Goal: Task Accomplishment & Management: Manage account settings

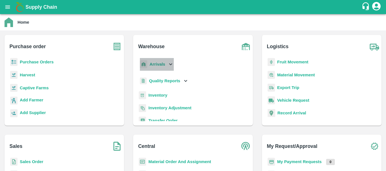
click at [151, 64] on b "Arrivals" at bounding box center [157, 64] width 16 height 5
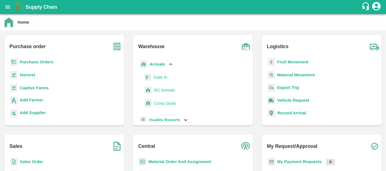
click at [165, 89] on span "DC Arrivals" at bounding box center [164, 90] width 21 height 6
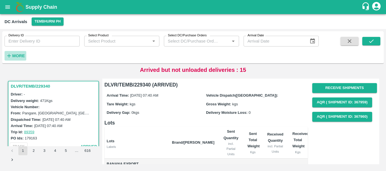
click at [20, 55] on strong "More" at bounding box center [18, 56] width 13 height 5
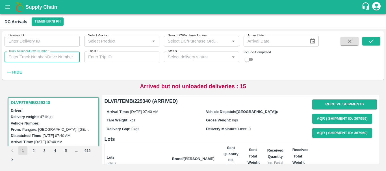
click at [31, 56] on input "Truck Number/Drive Number" at bounding box center [42, 57] width 75 height 11
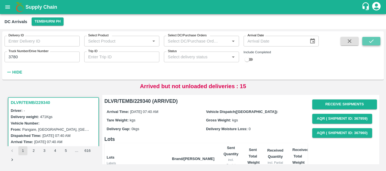
click at [367, 43] on button "submit" at bounding box center [371, 41] width 18 height 8
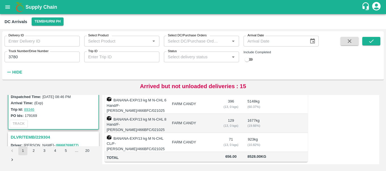
scroll to position [57, 0]
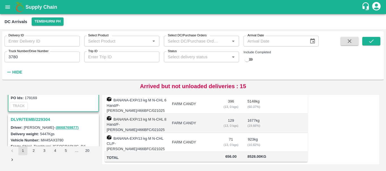
click at [42, 118] on h3 "DLVR/TEMB/229304" at bounding box center [54, 119] width 87 height 7
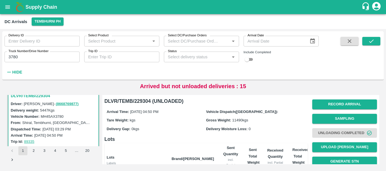
scroll to position [134, 0]
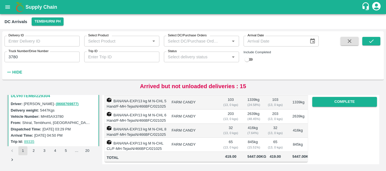
click at [36, 58] on input "3780" at bounding box center [42, 57] width 75 height 11
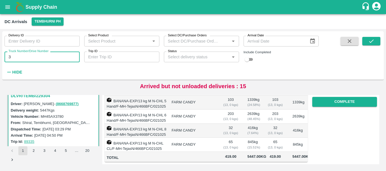
type input "3"
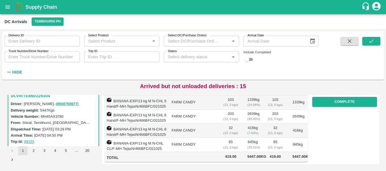
click at [80, 122] on label "Shiral, Tembhurni, [GEOGRAPHIC_DATA], [GEOGRAPHIC_DATA], [GEOGRAPHIC_DATA]" at bounding box center [96, 123] width 149 height 5
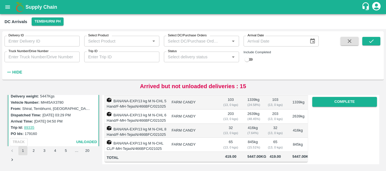
scroll to position [0, 0]
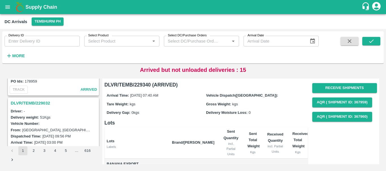
scroll to position [1606, 0]
click at [44, 105] on h3 "DLVR/TEMB/229032" at bounding box center [54, 103] width 87 height 7
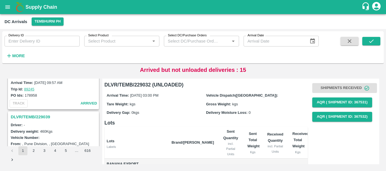
scroll to position [1518, 0]
click at [49, 116] on h3 "DLVR/TEMB/229039" at bounding box center [54, 117] width 87 height 7
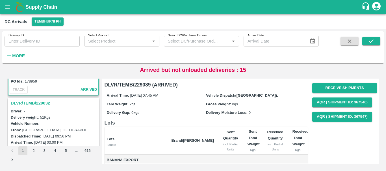
scroll to position [1607, 0]
click at [39, 101] on h3 "DLVR/TEMB/229032" at bounding box center [54, 102] width 87 height 7
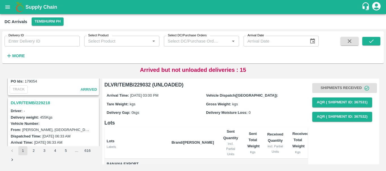
scroll to position [1165, 0]
click at [43, 103] on h3 "DLVR/TEMB/229218" at bounding box center [54, 102] width 87 height 7
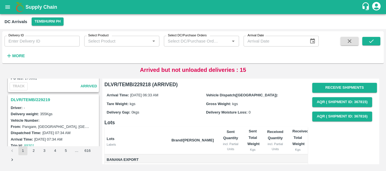
scroll to position [1093, 0]
click at [41, 100] on h3 "DLVR/TEMB/229219" at bounding box center [54, 100] width 87 height 7
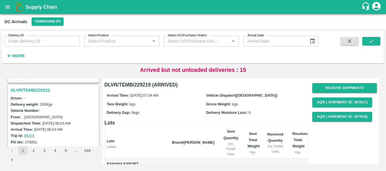
scroll to position [1027, 0]
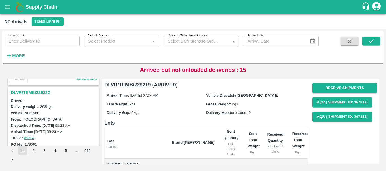
click at [44, 95] on h3 "DLVR/TEMB/229222" at bounding box center [54, 92] width 87 height 7
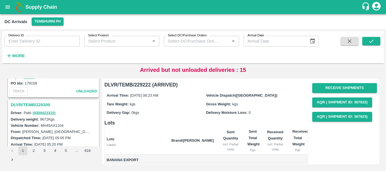
click at [39, 105] on h3 "DLVR/TEMB/229300" at bounding box center [54, 104] width 87 height 7
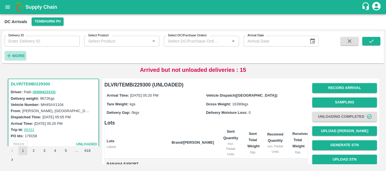
click at [24, 54] on strong "More" at bounding box center [18, 56] width 13 height 5
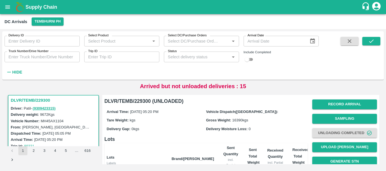
click at [249, 57] on input "checkbox" at bounding box center [247, 59] width 20 height 7
checkbox input "true"
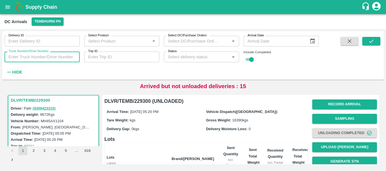
click at [48, 57] on input "Truck Number/Drive Number" at bounding box center [42, 57] width 75 height 11
type input "3780"
click at [368, 44] on icon "submit" at bounding box center [371, 41] width 6 height 6
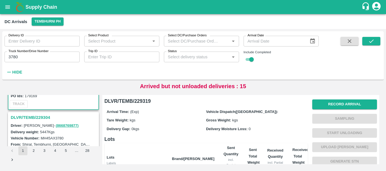
click at [36, 116] on h3 "DLVR/TEMB/229304" at bounding box center [54, 117] width 87 height 7
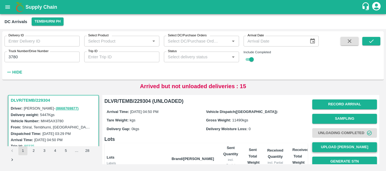
click at [320, 146] on button "Upload [PERSON_NAME]" at bounding box center [344, 148] width 65 height 10
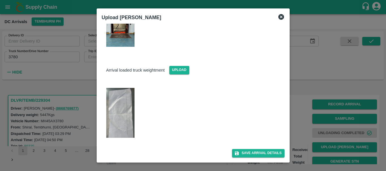
click at [128, 110] on img at bounding box center [120, 113] width 28 height 50
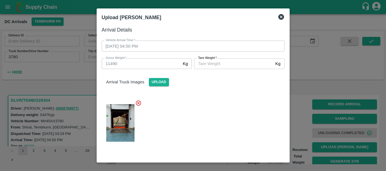
click at [297, 86] on div at bounding box center [193, 85] width 386 height 171
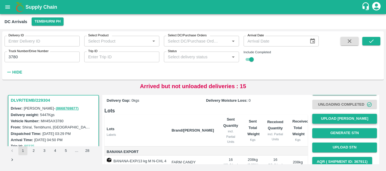
click at [331, 115] on button "Upload [PERSON_NAME]" at bounding box center [344, 119] width 65 height 10
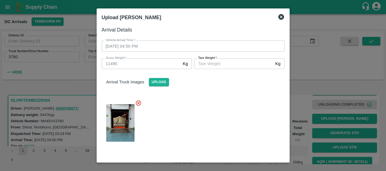
click at [220, 61] on input "Tare Weight   *" at bounding box center [233, 63] width 79 height 11
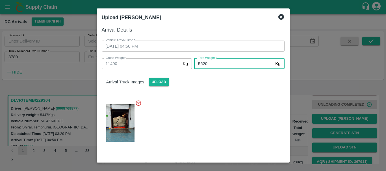
type input "5620"
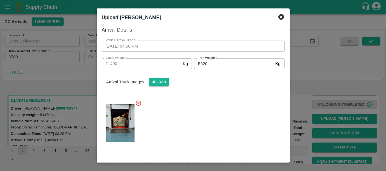
click at [223, 102] on div at bounding box center [190, 121] width 187 height 52
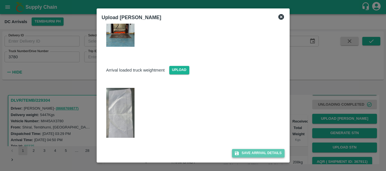
click at [248, 155] on button "Save Arrival Details" at bounding box center [258, 153] width 52 height 8
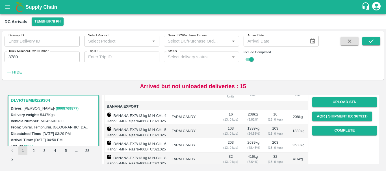
scroll to position [73, 0]
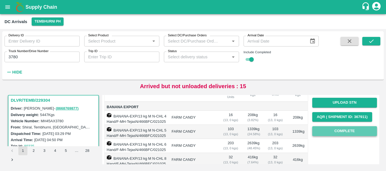
click at [329, 128] on button "Complete" at bounding box center [344, 131] width 65 height 10
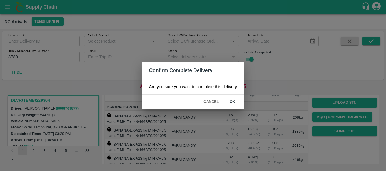
click at [233, 103] on button "ok" at bounding box center [232, 102] width 18 height 10
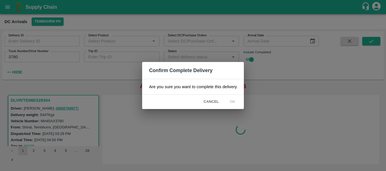
scroll to position [0, 0]
click at [274, 98] on div "Confirm Complete Delivery Are you sure you want to complete this delivery Cance…" at bounding box center [193, 85] width 386 height 171
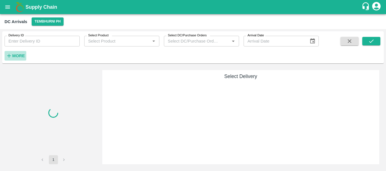
click at [22, 54] on strong "More" at bounding box center [18, 56] width 13 height 5
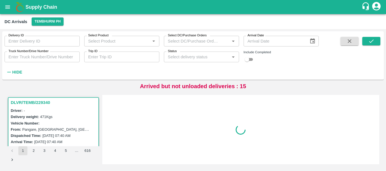
click at [216, 64] on div "Delivery ID Delivery ID Select Product Select Product   * Select DC/Purchase Or…" at bounding box center [159, 54] width 318 height 46
click at [253, 59] on input "checkbox" at bounding box center [247, 59] width 20 height 7
checkbox input "true"
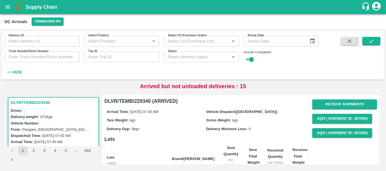
click at [51, 58] on input "Truck Number/Drive Number" at bounding box center [42, 57] width 75 height 11
click at [376, 40] on button "submit" at bounding box center [371, 41] width 18 height 8
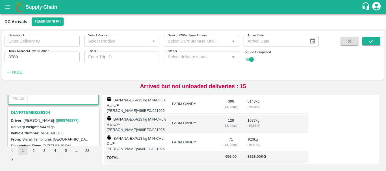
scroll to position [65, 0]
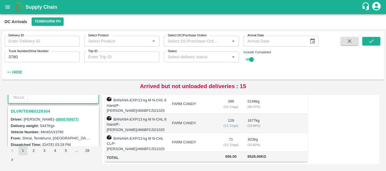
click at [43, 111] on h3 "DLVR/TEMB/229304" at bounding box center [54, 111] width 87 height 7
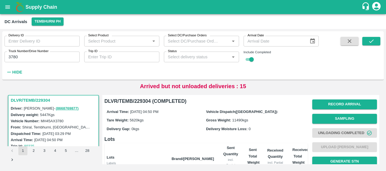
scroll to position [134, 0]
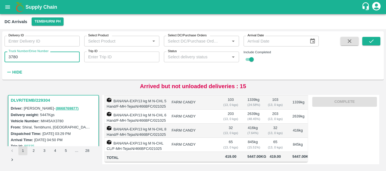
click at [32, 58] on input "3780" at bounding box center [42, 57] width 75 height 11
type input "3"
type input "1104"
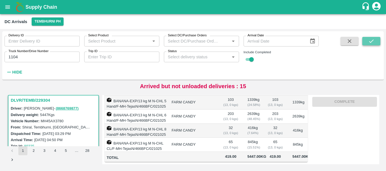
click at [368, 43] on icon "submit" at bounding box center [371, 41] width 6 height 6
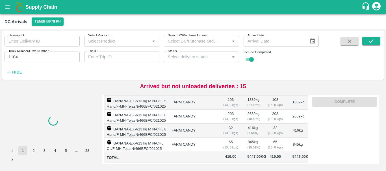
scroll to position [32, 0]
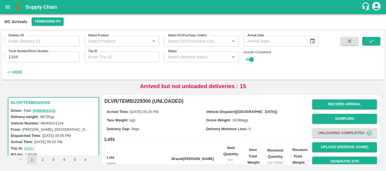
scroll to position [0, 0]
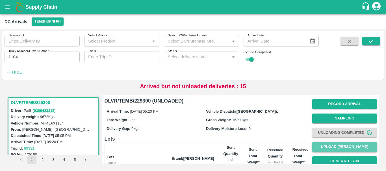
click at [323, 147] on button "Upload [PERSON_NAME]" at bounding box center [344, 147] width 65 height 10
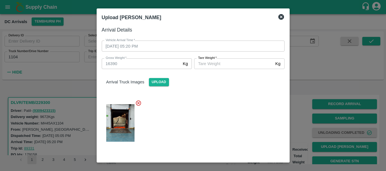
scroll to position [82, 0]
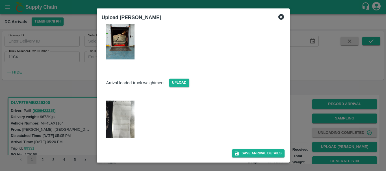
click at [129, 111] on img at bounding box center [120, 120] width 28 height 38
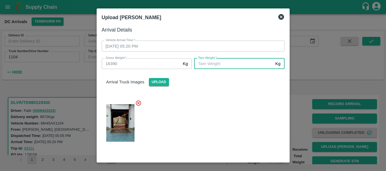
click at [207, 62] on input "Tare Weight   *" at bounding box center [233, 63] width 79 height 11
type input "5930"
click at [201, 128] on div at bounding box center [190, 121] width 187 height 52
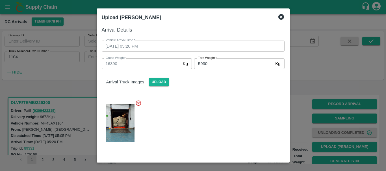
scroll to position [82, 0]
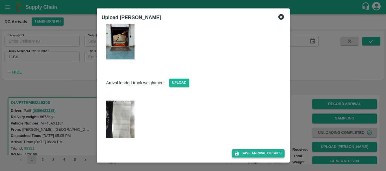
click at [242, 151] on button "Save Arrival Details" at bounding box center [258, 154] width 52 height 8
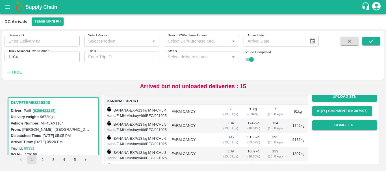
scroll to position [128, 0]
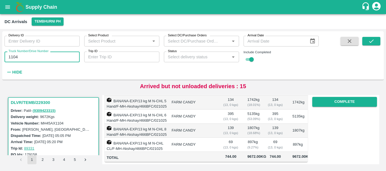
click at [49, 55] on input "1104" at bounding box center [42, 57] width 75 height 11
type input "1"
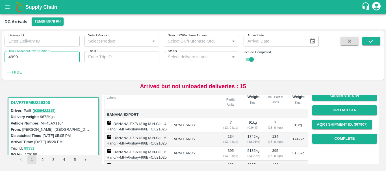
scroll to position [66, 0]
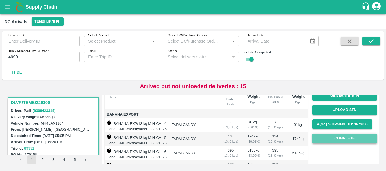
click at [327, 138] on button "Complete" at bounding box center [344, 139] width 65 height 10
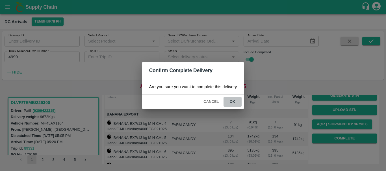
click at [231, 103] on button "ok" at bounding box center [232, 102] width 18 height 10
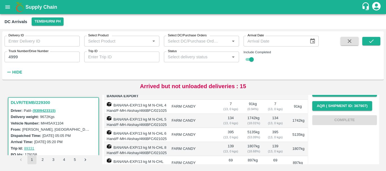
scroll to position [0, 0]
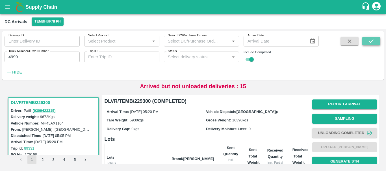
click at [369, 41] on icon "submit" at bounding box center [371, 41] width 6 height 6
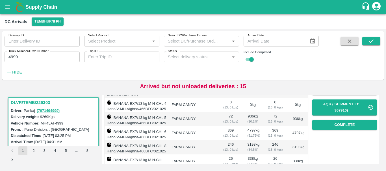
scroll to position [101, 0]
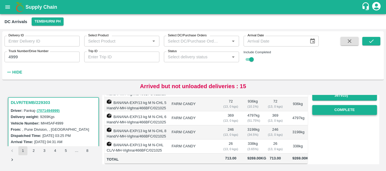
click at [331, 110] on button "Complete" at bounding box center [344, 110] width 65 height 10
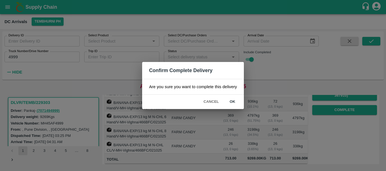
click at [229, 103] on button "ok" at bounding box center [232, 102] width 18 height 10
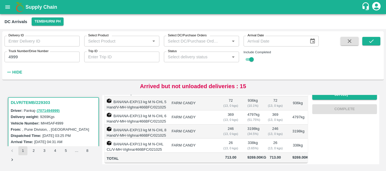
scroll to position [0, 0]
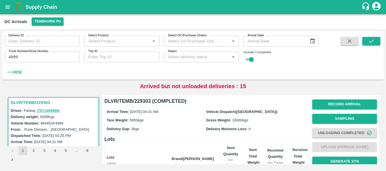
click at [23, 57] on input "4999" at bounding box center [42, 57] width 75 height 11
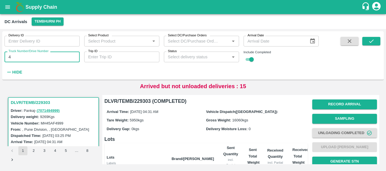
type input "4"
type input "3780"
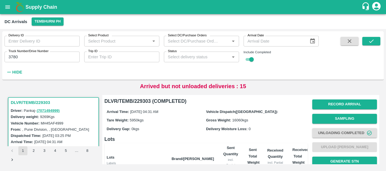
click at [213, 66] on div "Delivery ID Delivery ID Select Product Select Product   * Select DC/Purchase Or…" at bounding box center [159, 54] width 318 height 46
click at [371, 38] on icon "submit" at bounding box center [371, 41] width 6 height 6
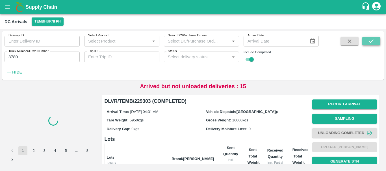
click at [371, 38] on icon "submit" at bounding box center [371, 41] width 6 height 6
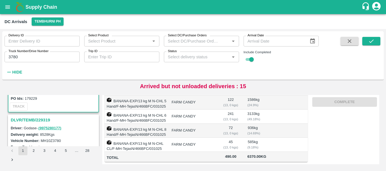
scroll to position [57, 0]
click at [43, 119] on h3 "DLVR/TEMB/229319" at bounding box center [54, 119] width 87 height 7
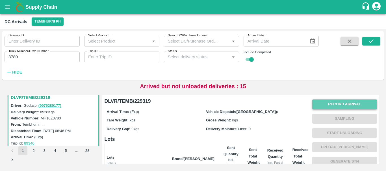
click at [339, 102] on button "Record Arrival" at bounding box center [344, 105] width 65 height 10
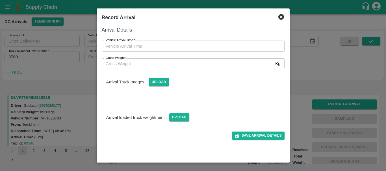
type input "DD/MM/YYYY hh:mm aa"
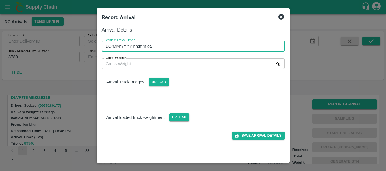
click at [206, 43] on input "DD/MM/YYYY hh:mm aa" at bounding box center [191, 46] width 179 height 11
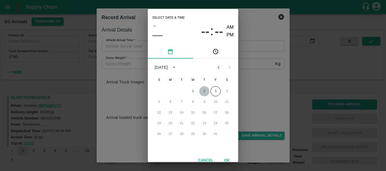
click at [203, 91] on button "2" at bounding box center [204, 91] width 10 height 10
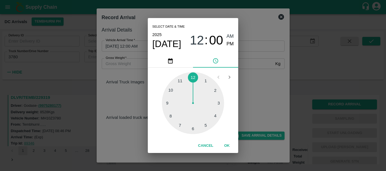
click at [194, 127] on div at bounding box center [193, 103] width 62 height 62
click at [172, 91] on div at bounding box center [193, 103] width 62 height 62
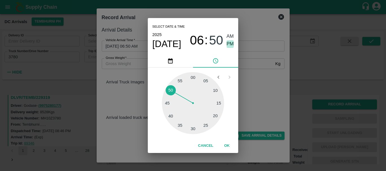
click at [231, 43] on span "PM" at bounding box center [229, 44] width 7 height 8
type input "02/10/2025 06:50 PM"
click at [269, 87] on div "Select date & time 2025 Oct 2 06 : 50 AM PM 05 10 15 20 25 30 35 40 45 50 55 00…" at bounding box center [193, 85] width 386 height 171
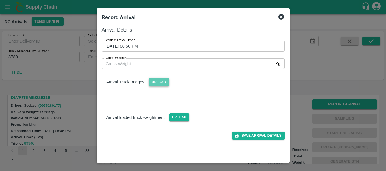
click at [165, 83] on span "Upload" at bounding box center [159, 82] width 20 height 8
click at [0, 0] on input "Upload" at bounding box center [0, 0] width 0 height 0
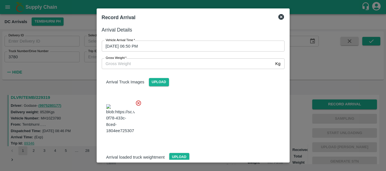
scroll to position [14, 0]
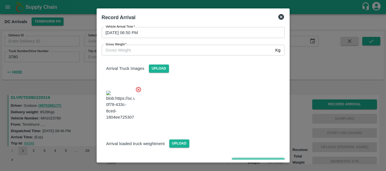
click at [255, 158] on button "Save Arrival Details" at bounding box center [258, 162] width 52 height 8
click at [253, 154] on div "Save Arrival Details" at bounding box center [190, 160] width 187 height 13
click at [254, 158] on button "Save Arrival Details" at bounding box center [258, 162] width 52 height 8
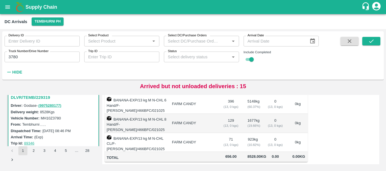
scroll to position [0, 0]
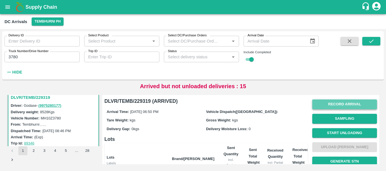
click at [327, 102] on button "Record Arrival" at bounding box center [344, 105] width 65 height 10
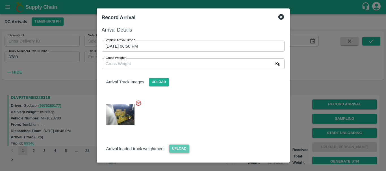
click at [181, 150] on span "Upload" at bounding box center [179, 149] width 20 height 8
click at [0, 0] on input "Upload" at bounding box center [0, 0] width 0 height 0
click at [183, 150] on span "Upload" at bounding box center [179, 149] width 20 height 8
click at [0, 0] on input "Upload" at bounding box center [0, 0] width 0 height 0
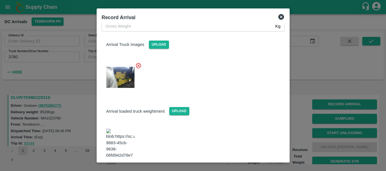
click at [121, 132] on img at bounding box center [120, 144] width 28 height 30
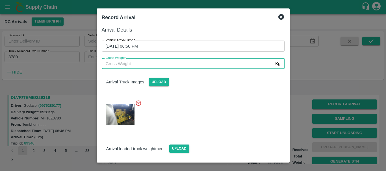
click at [127, 66] on input "Gross Weight   *" at bounding box center [187, 63] width 171 height 11
type input "14700"
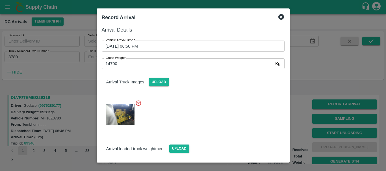
click at [182, 102] on div at bounding box center [190, 113] width 187 height 36
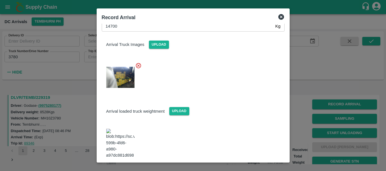
click at [241, 170] on button "Save Arrival Details" at bounding box center [258, 174] width 52 height 8
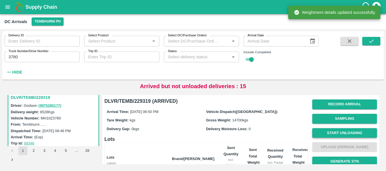
click at [336, 132] on button "Start Unloading" at bounding box center [344, 133] width 65 height 10
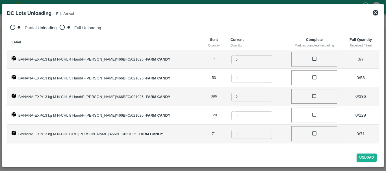
click at [74, 12] on button "Edit Arrival" at bounding box center [65, 14] width 18 height 4
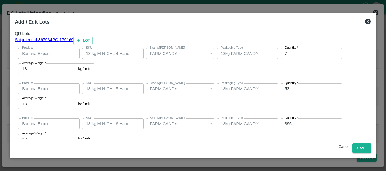
click at [278, 61] on div "Quantity   * 7 Quantity" at bounding box center [310, 53] width 64 height 15
click at [280, 59] on input "7" at bounding box center [311, 53] width 62 height 11
type input "5"
type input "45"
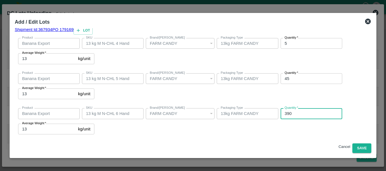
type input "390"
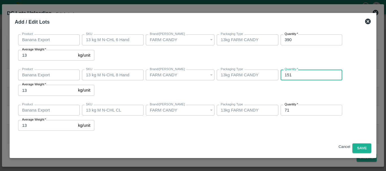
type input "151"
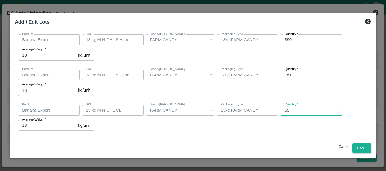
type input "65"
click at [283, 133] on div "Product Banana Export Product SKU 13 kg M N-CHL CL SKU Brand/Marka Brand/Marka …" at bounding box center [193, 118] width 356 height 33
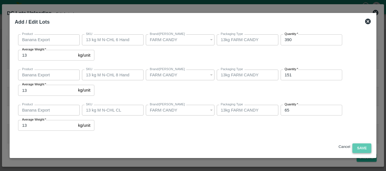
click at [360, 148] on button "Save" at bounding box center [361, 149] width 19 height 10
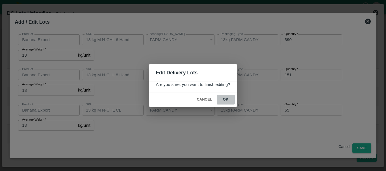
click at [225, 101] on button "ok" at bounding box center [226, 100] width 18 height 10
click at [226, 100] on icon at bounding box center [225, 99] width 9 height 9
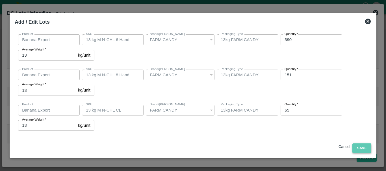
click at [356, 150] on button "Save" at bounding box center [361, 149] width 19 height 10
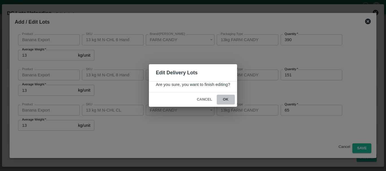
click at [224, 101] on button "ok" at bounding box center [226, 100] width 18 height 10
click at [227, 101] on icon at bounding box center [225, 100] width 7 height 7
click at [227, 101] on icon at bounding box center [225, 99] width 9 height 9
click at [227, 101] on icon at bounding box center [226, 100] width 8 height 8
click at [226, 99] on icon at bounding box center [225, 99] width 9 height 9
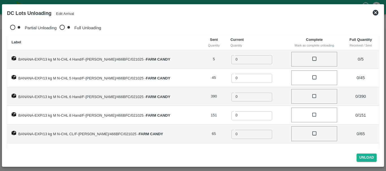
click at [122, 29] on div "Partial Unloading Full Unloading" at bounding box center [192, 28] width 371 height 13
click at [57, 26] on input "Full Unloading" at bounding box center [65, 28] width 18 height 13
radio input "true"
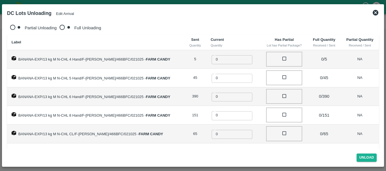
click at [217, 55] on input "0" at bounding box center [235, 59] width 49 height 10
type input "05"
type input "45"
type input "390"
type input "151"
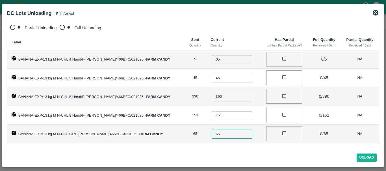
type input "65"
click at [296, 106] on td at bounding box center [284, 115] width 46 height 19
click at [360, 157] on button "Unload" at bounding box center [366, 158] width 20 height 8
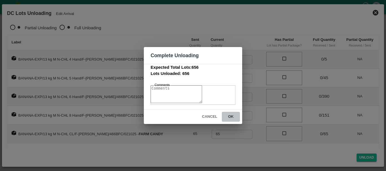
click at [230, 119] on button "ok" at bounding box center [231, 117] width 18 height 10
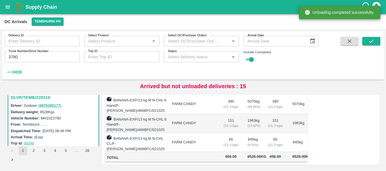
scroll to position [0, 0]
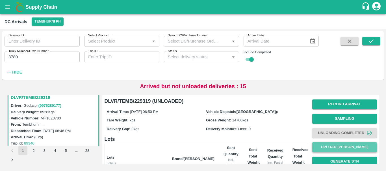
click at [338, 150] on button "Upload Tare Weight" at bounding box center [344, 148] width 65 height 10
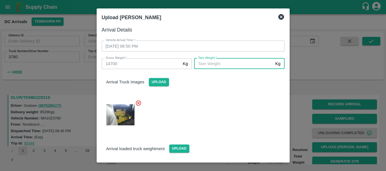
click at [214, 62] on input "Tare Weight   *" at bounding box center [233, 63] width 79 height 11
type input "5410"
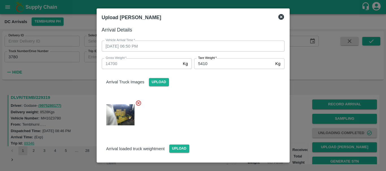
click at [222, 117] on div at bounding box center [190, 113] width 187 height 36
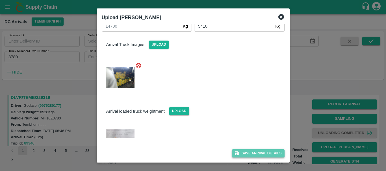
click at [244, 156] on button "Save Arrival Details" at bounding box center [258, 154] width 52 height 8
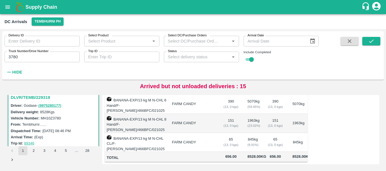
scroll to position [99, 0]
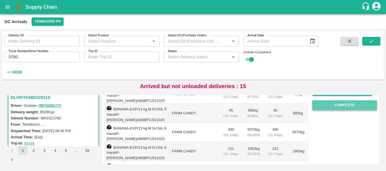
click at [347, 104] on button "Complete" at bounding box center [344, 105] width 65 height 10
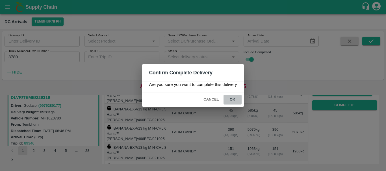
click at [233, 101] on button "ok" at bounding box center [232, 100] width 18 height 10
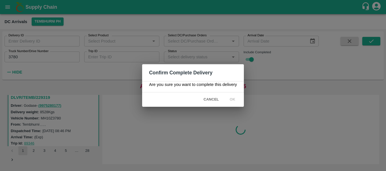
scroll to position [0, 0]
click at [254, 103] on div "Confirm Complete Delivery Are you sure you want to complete this delivery Cance…" at bounding box center [193, 85] width 386 height 171
click at [234, 102] on icon at bounding box center [232, 99] width 9 height 9
click at [233, 101] on icon at bounding box center [232, 100] width 8 height 8
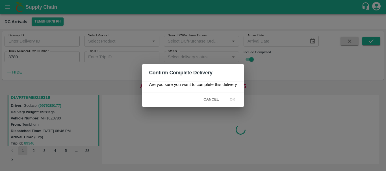
click at [233, 101] on icon at bounding box center [232, 100] width 8 height 8
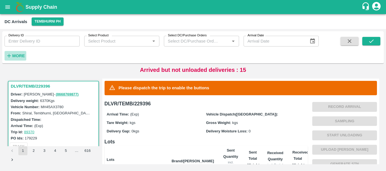
click at [23, 56] on strong "More" at bounding box center [18, 56] width 13 height 5
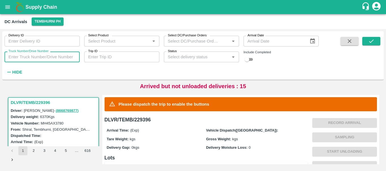
click at [41, 60] on input "Truck Number/Drive Number" at bounding box center [42, 57] width 75 height 11
type input "3780"
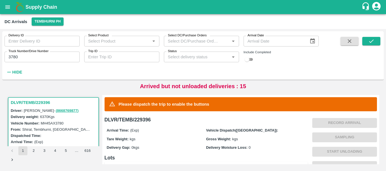
click at [250, 60] on input "checkbox" at bounding box center [247, 59] width 20 height 7
checkbox input "true"
click at [367, 43] on button "submit" at bounding box center [371, 41] width 18 height 8
click at [263, 138] on div "Gross Weight: kgs" at bounding box center [255, 139] width 99 height 6
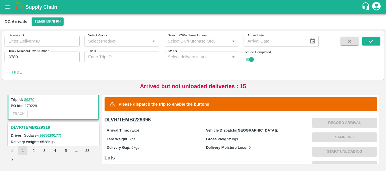
scroll to position [49, 0]
click at [50, 126] on h3 "DLVR/TEMB/229319" at bounding box center [54, 126] width 87 height 7
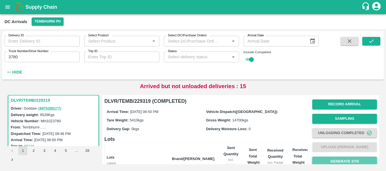
click at [325, 161] on button "Generate STN" at bounding box center [344, 162] width 65 height 10
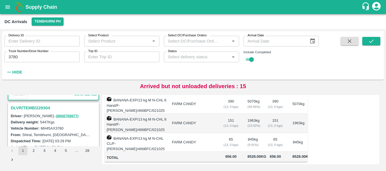
scroll to position [142, 0]
click at [46, 108] on h3 "DLVR/TEMB/229304" at bounding box center [54, 107] width 87 height 7
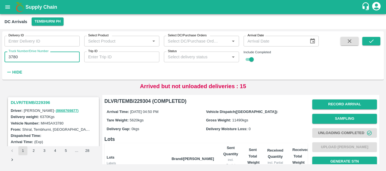
click at [49, 52] on input "3780" at bounding box center [42, 57] width 75 height 11
type input "3"
type input "5926"
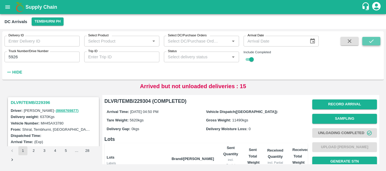
click at [368, 42] on icon "submit" at bounding box center [371, 41] width 6 height 6
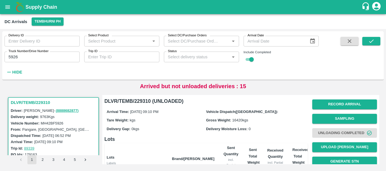
click at [207, 85] on p "Arrived but not unloaded deliveries : 15" at bounding box center [193, 86] width 106 height 8
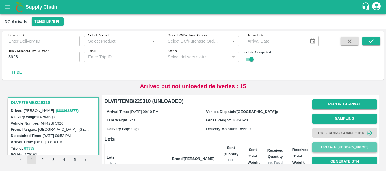
click at [328, 145] on button "Upload Tare Weight" at bounding box center [344, 148] width 65 height 10
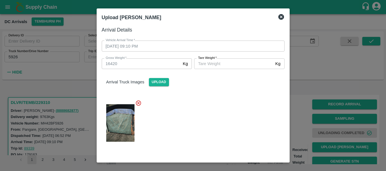
scroll to position [82, 0]
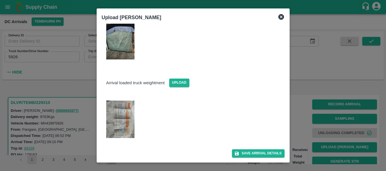
click at [124, 102] on img at bounding box center [120, 120] width 28 height 38
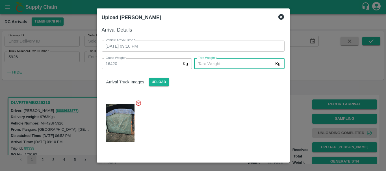
click at [213, 62] on input "Tare Weight   *" at bounding box center [233, 63] width 79 height 11
type input "5750"
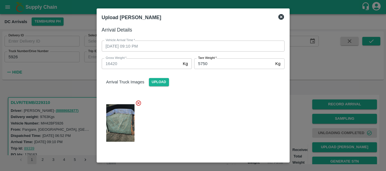
click at [221, 113] on div at bounding box center [190, 121] width 187 height 52
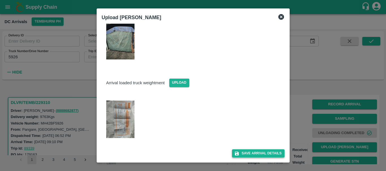
click at [251, 155] on button "Save Arrival Details" at bounding box center [258, 154] width 52 height 8
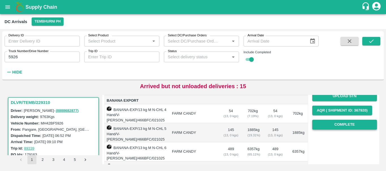
scroll to position [80, 0]
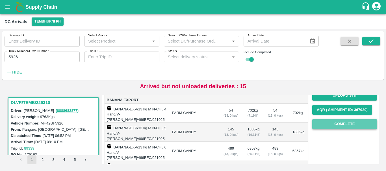
click at [330, 127] on button "Complete" at bounding box center [344, 124] width 65 height 10
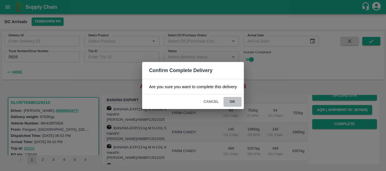
click at [237, 101] on button "ok" at bounding box center [232, 102] width 18 height 10
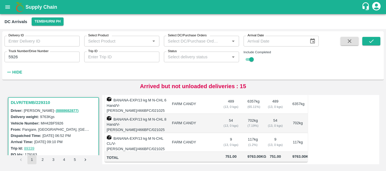
scroll to position [0, 0]
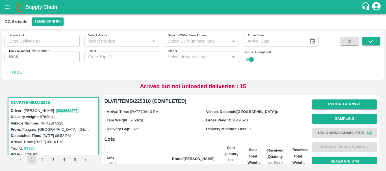
click at [40, 54] on label "Truck Number/Drive Number" at bounding box center [28, 51] width 40 height 5
click at [40, 54] on input "5926" at bounding box center [42, 57] width 75 height 11
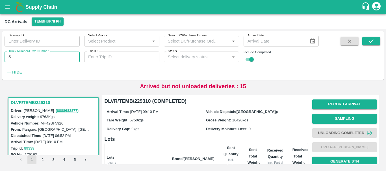
type input "5"
type input "9798"
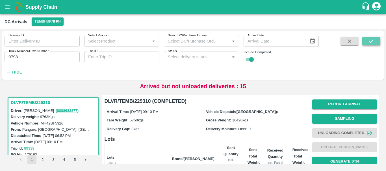
click at [373, 38] on icon "submit" at bounding box center [371, 41] width 6 height 6
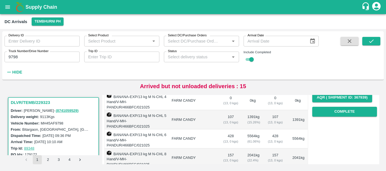
scroll to position [93, 0]
click at [328, 113] on button "Complete" at bounding box center [344, 112] width 65 height 10
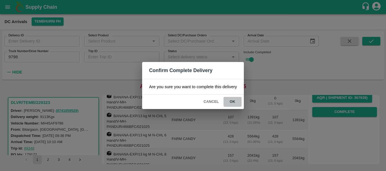
click at [234, 100] on button "ok" at bounding box center [232, 102] width 18 height 10
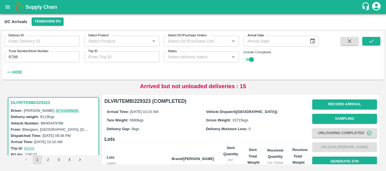
scroll to position [128, 0]
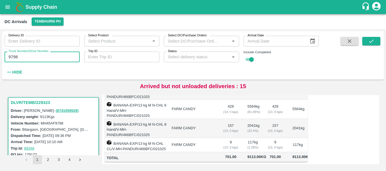
click at [58, 58] on input "9798" at bounding box center [42, 57] width 75 height 11
type input "9"
type input "7935"
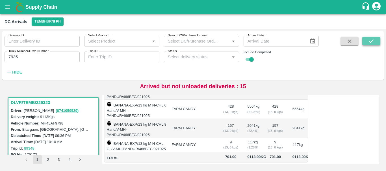
click at [367, 44] on button "submit" at bounding box center [371, 41] width 18 height 8
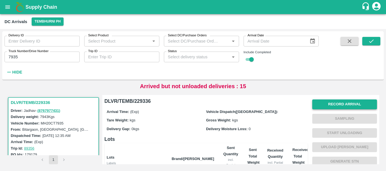
click at [331, 102] on button "Record Arrival" at bounding box center [344, 105] width 65 height 10
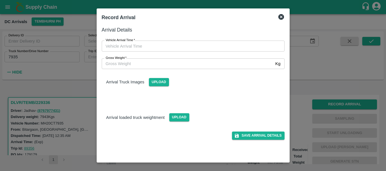
type input "DD/MM/YYYY hh:mm aa"
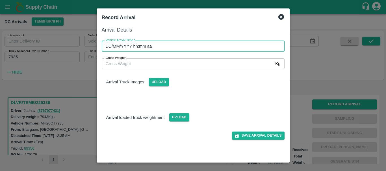
click at [229, 51] on input "DD/MM/YYYY hh:mm aa" at bounding box center [191, 46] width 179 height 11
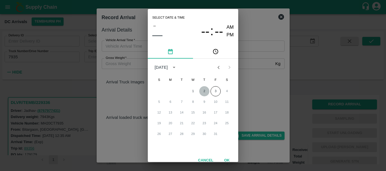
click at [200, 91] on button "2" at bounding box center [204, 91] width 10 height 10
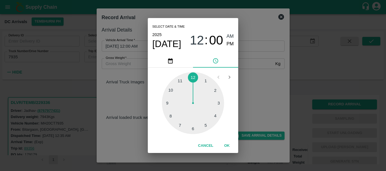
click at [170, 90] on div at bounding box center [193, 103] width 62 height 62
click at [219, 103] on div at bounding box center [193, 103] width 62 height 62
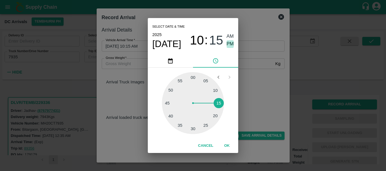
click at [229, 45] on span "PM" at bounding box center [229, 44] width 7 height 8
type input "02/10/2025 10:15 PM"
click at [255, 104] on div "Select date & time 2025 Oct 2 10 : 15 AM PM 05 10 15 20 25 30 35 40 45 50 55 00…" at bounding box center [193, 85] width 386 height 171
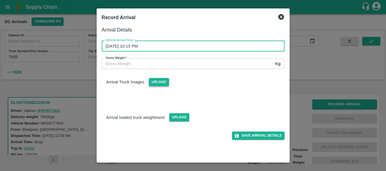
click at [160, 83] on span "Upload" at bounding box center [159, 82] width 20 height 8
click at [0, 0] on input "Upload" at bounding box center [0, 0] width 0 height 0
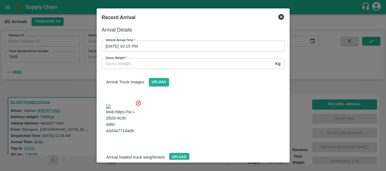
scroll to position [30, 0]
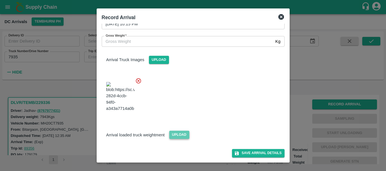
click at [180, 133] on span "Upload" at bounding box center [179, 135] width 20 height 8
click at [0, 0] on input "Upload" at bounding box center [0, 0] width 0 height 0
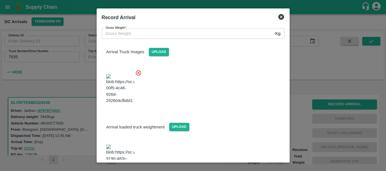
scroll to position [59, 0]
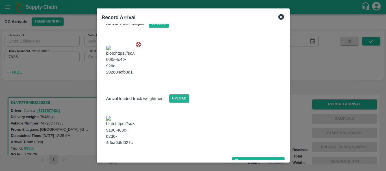
click at [128, 125] on img at bounding box center [120, 131] width 28 height 30
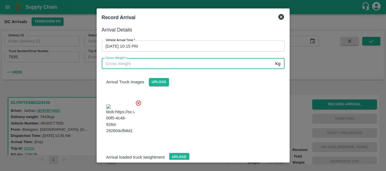
click at [138, 64] on input "Gross Weight   *" at bounding box center [187, 63] width 171 height 11
type input "13620"
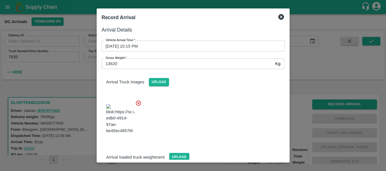
click at [210, 114] on div at bounding box center [190, 117] width 187 height 44
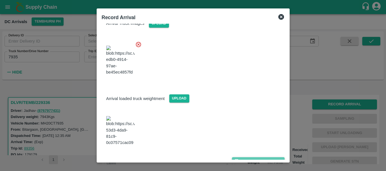
click at [246, 158] on button "Save Arrival Details" at bounding box center [258, 162] width 52 height 8
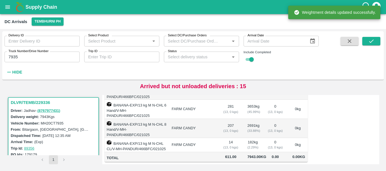
scroll to position [0, 0]
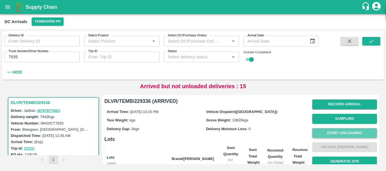
click at [319, 133] on button "Start Unloading" at bounding box center [344, 133] width 65 height 10
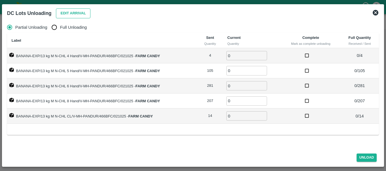
click at [79, 12] on button "Edit Arrival" at bounding box center [73, 13] width 34 height 10
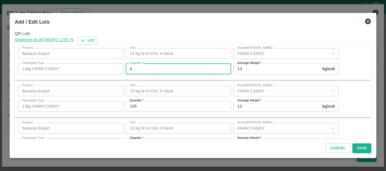
click at [151, 68] on input "4" at bounding box center [178, 69] width 105 height 11
type input "0"
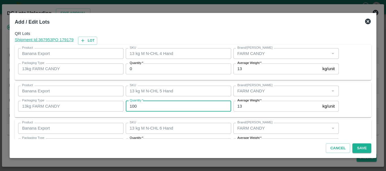
type input "100"
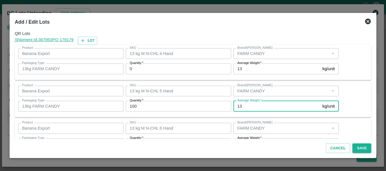
scroll to position [10, 0]
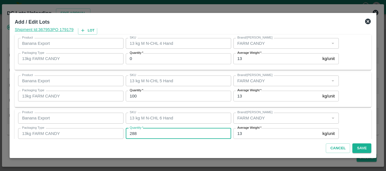
type input "288"
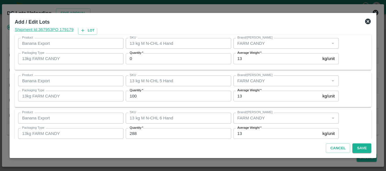
scroll to position [95, 0]
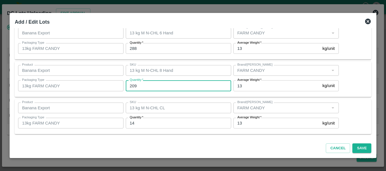
type input "209"
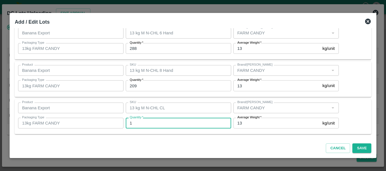
type input "14"
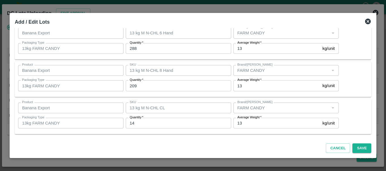
click at [176, 99] on div "Product Banana Export Product SKU 13 kg M N-CHL CL SKU Brand/Marka Brand/Marka …" at bounding box center [193, 116] width 356 height 35
click at [357, 146] on button "Save" at bounding box center [361, 149] width 19 height 10
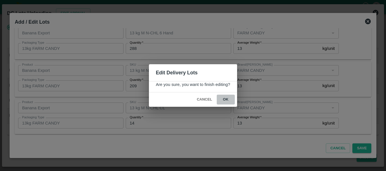
click at [227, 101] on button "ok" at bounding box center [226, 100] width 18 height 10
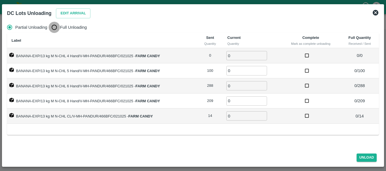
click at [55, 25] on input "Full Unloading" at bounding box center [54, 27] width 11 height 11
radio input "true"
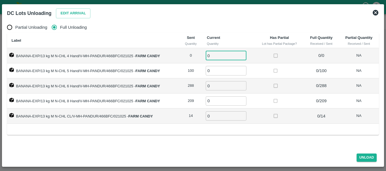
click at [234, 51] on input "0" at bounding box center [225, 55] width 41 height 9
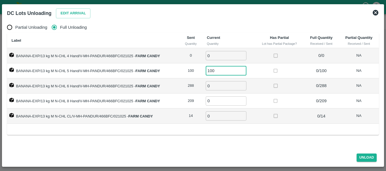
type input "100"
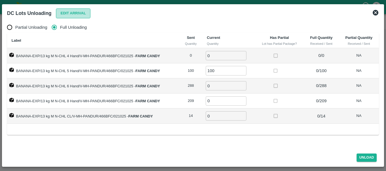
click at [84, 13] on button "Edit Arrival" at bounding box center [73, 13] width 34 height 10
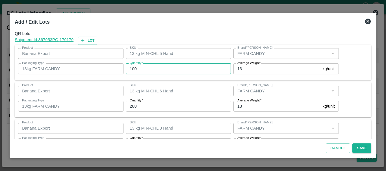
click at [152, 65] on input "100" at bounding box center [178, 69] width 105 height 11
type input "1"
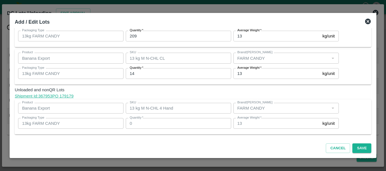
scroll to position [110, 0]
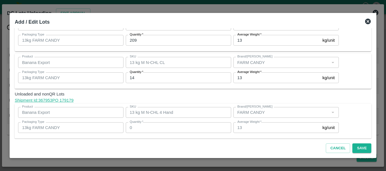
click at [369, 21] on icon at bounding box center [368, 22] width 6 height 6
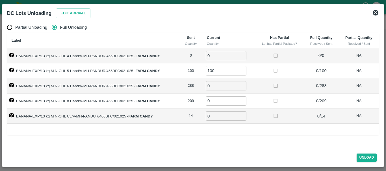
click at [218, 55] on input "0" at bounding box center [225, 55] width 41 height 9
click at [217, 83] on input "0" at bounding box center [225, 85] width 41 height 9
type input "0288"
type input "209"
type input "14"
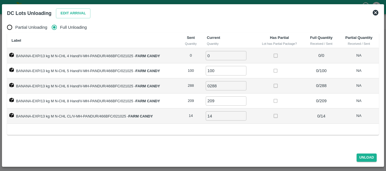
click at [268, 131] on div "Label Sent Quantity Current Quantity Has Partial Lot has Partial Package? Full …" at bounding box center [192, 84] width 371 height 102
click at [367, 156] on button "Unload" at bounding box center [366, 158] width 20 height 8
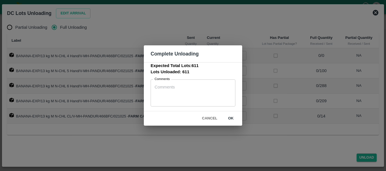
click at [231, 116] on button "ok" at bounding box center [231, 119] width 18 height 10
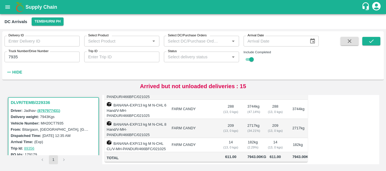
scroll to position [0, 0]
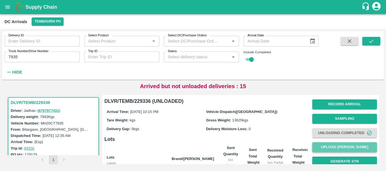
click at [328, 144] on button "Upload Tare Weight" at bounding box center [344, 148] width 65 height 10
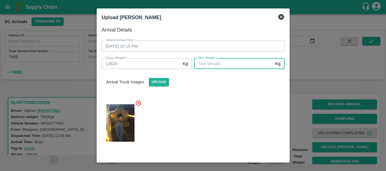
click at [233, 65] on input "Tare Weight   *" at bounding box center [233, 63] width 79 height 11
type input "5020"
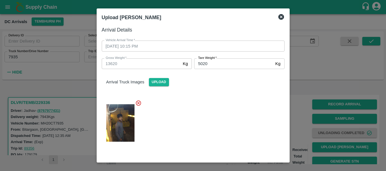
click at [234, 117] on div at bounding box center [190, 121] width 187 height 52
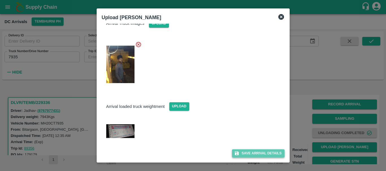
click at [243, 152] on button "Save Arrival Details" at bounding box center [258, 154] width 52 height 8
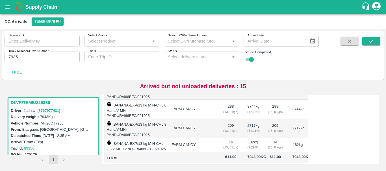
scroll to position [101, 0]
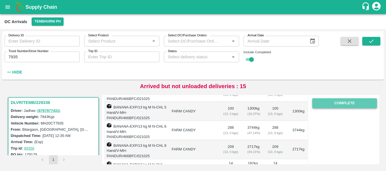
click at [323, 106] on button "Complete" at bounding box center [344, 104] width 65 height 10
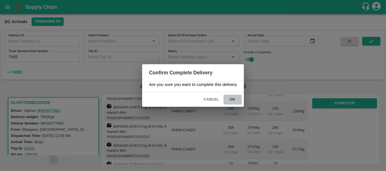
click at [236, 100] on button "ok" at bounding box center [232, 100] width 18 height 10
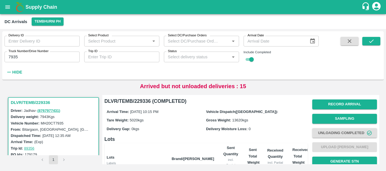
scroll to position [128, 0]
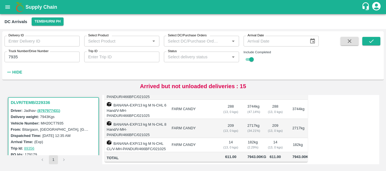
click at [264, 138] on td "14 ( 13, 0 kgs)" at bounding box center [275, 145] width 25 height 14
click at [28, 55] on input "7935" at bounding box center [42, 57] width 75 height 11
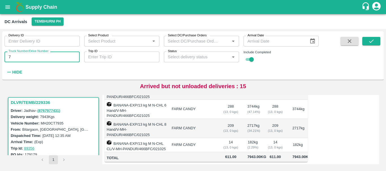
type input "7"
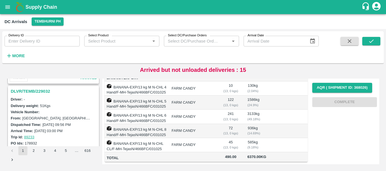
scroll to position [1175, 0]
click at [38, 93] on h3 "DLVR/TEMB/229032" at bounding box center [54, 91] width 87 height 7
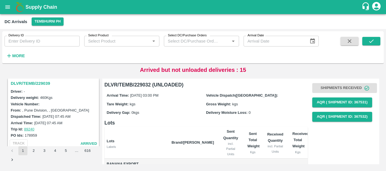
scroll to position [1109, 0]
click at [38, 84] on h3 "DLVR/TEMB/229039" at bounding box center [54, 83] width 87 height 7
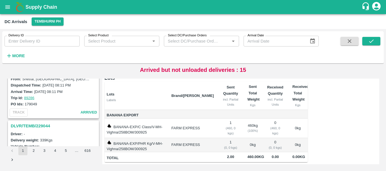
scroll to position [992, 0]
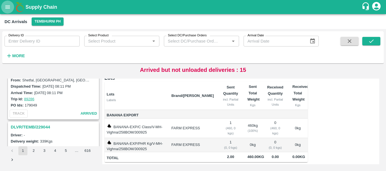
click at [8, 10] on icon "open drawer" at bounding box center [8, 7] width 6 height 6
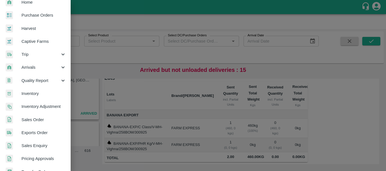
scroll to position [32, 0]
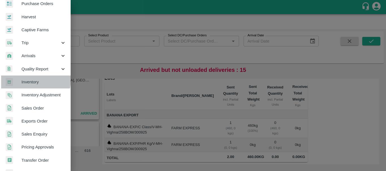
click at [32, 80] on span "Inventory" at bounding box center [43, 82] width 45 height 6
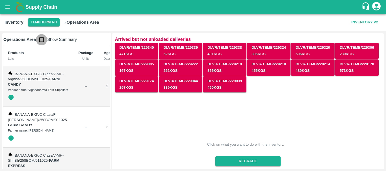
click at [40, 38] on input "checkbox" at bounding box center [41, 39] width 11 height 11
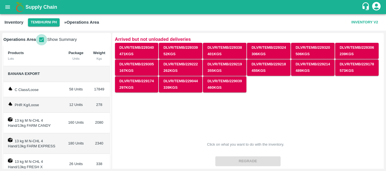
click at [41, 43] on input "checkbox" at bounding box center [41, 39] width 11 height 11
checkbox input "false"
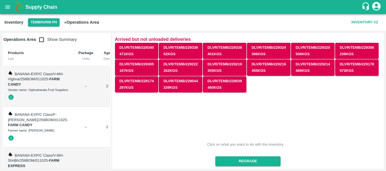
scroll to position [68, 0]
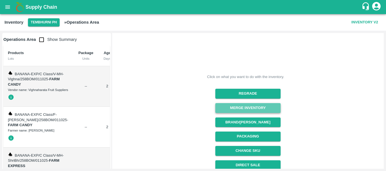
click at [238, 107] on button "Merge Inventory" at bounding box center [247, 108] width 65 height 10
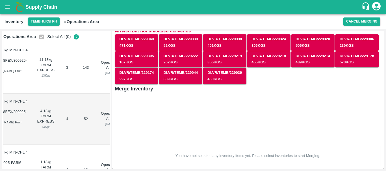
scroll to position [0, 0]
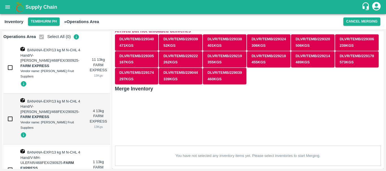
checkbox input "true"
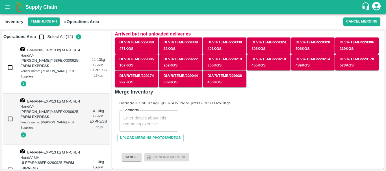
scroll to position [4, 0]
click at [42, 38] on input "checkbox" at bounding box center [41, 36] width 11 height 11
checkbox input "true"
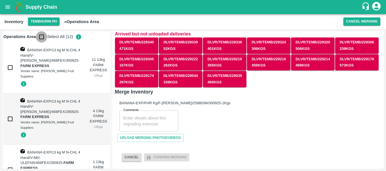
checkbox input "true"
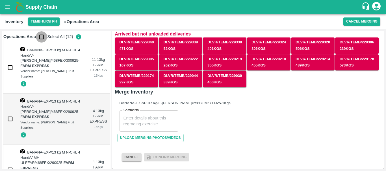
checkbox input "true"
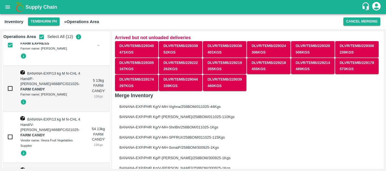
scroll to position [117, 0]
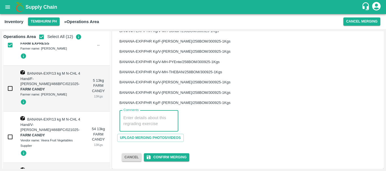
click at [135, 121] on textarea "Comments" at bounding box center [148, 121] width 51 height 12
click at [124, 117] on textarea "PHR Dump" at bounding box center [150, 121] width 55 height 12
type textarea "PHR Dump"
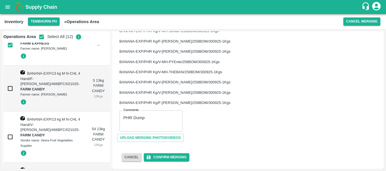
click at [188, 117] on div "Comments PHR Dump x Comments" at bounding box center [245, 119] width 261 height 26
click at [163, 157] on button "Confirm Merging" at bounding box center [166, 158] width 45 height 8
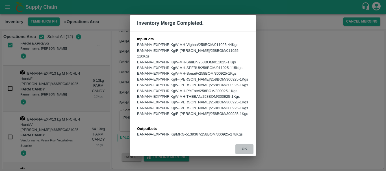
click at [243, 145] on button "ok" at bounding box center [244, 150] width 18 height 10
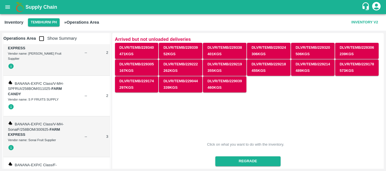
scroll to position [0, 0]
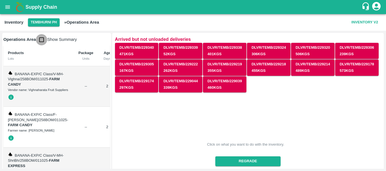
click at [43, 42] on input "checkbox" at bounding box center [41, 39] width 11 height 11
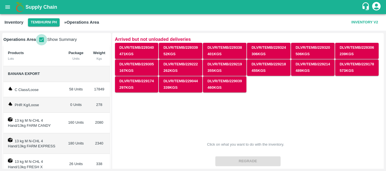
click at [42, 40] on input "checkbox" at bounding box center [41, 39] width 11 height 11
checkbox input "false"
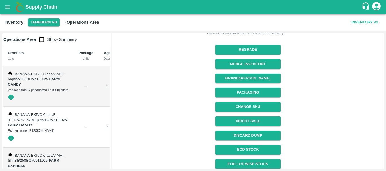
scroll to position [112, 0]
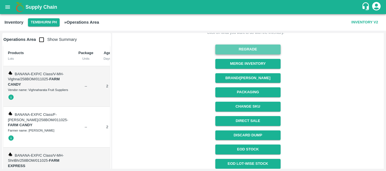
click at [237, 52] on button "Regrade" at bounding box center [247, 50] width 65 height 10
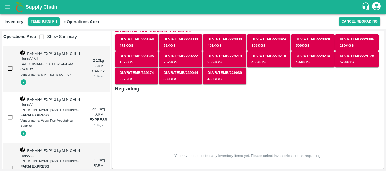
scroll to position [2935, 0]
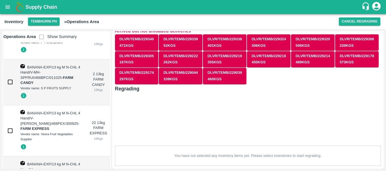
checkbox input "true"
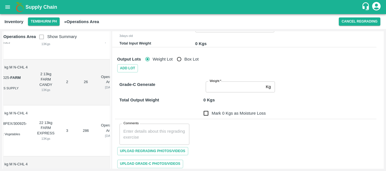
scroll to position [0, 0]
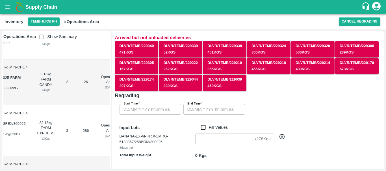
type input "DD/MM/YYYY hh:mm aa"
click at [163, 109] on input "DD/MM/YYYY hh:mm aa" at bounding box center [148, 109] width 58 height 11
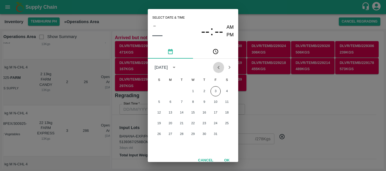
click at [216, 68] on icon "Previous month" at bounding box center [218, 67] width 6 height 6
click at [179, 134] on button "30" at bounding box center [181, 134] width 10 height 10
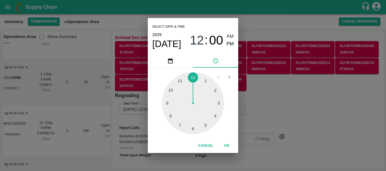
click at [178, 124] on div at bounding box center [193, 103] width 62 height 62
click at [228, 36] on span "AM" at bounding box center [229, 37] width 7 height 8
click at [204, 83] on div at bounding box center [193, 103] width 62 height 62
type input "30/09/2025 07:05 AM"
click at [259, 95] on div "Select date & time 2025 Sep 30 07 : 05 AM PM 05 10 15 20 25 30 35 40 45 50 55 0…" at bounding box center [193, 85] width 386 height 171
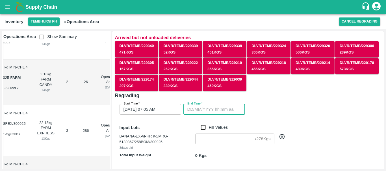
type input "DD/MM/YYYY hh:mm aa"
click at [216, 108] on input "DD/MM/YYYY hh:mm aa" at bounding box center [212, 109] width 58 height 11
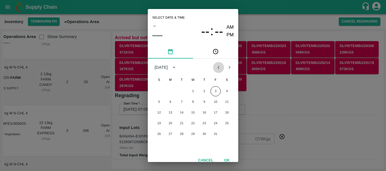
click at [219, 67] on icon "Previous month" at bounding box center [218, 67] width 6 height 6
click at [182, 134] on button "30" at bounding box center [181, 134] width 10 height 10
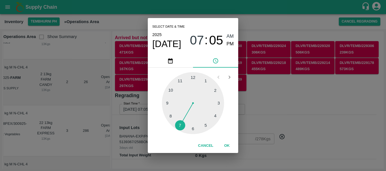
click at [181, 81] on div at bounding box center [193, 103] width 62 height 62
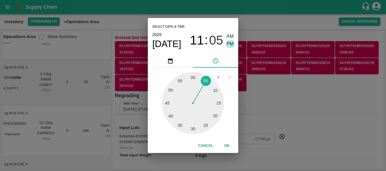
click at [229, 42] on span "PM" at bounding box center [229, 44] width 7 height 8
type input "30/09/2025 11:05 PM"
click at [256, 92] on div "Select date & time 2025 Sep 30 11 : 05 AM PM 05 10 15 20 25 30 35 40 45 50 55 0…" at bounding box center [193, 85] width 386 height 171
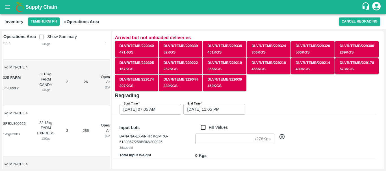
click at [205, 124] on div "Fill Values" at bounding box center [185, 127] width 93 height 10
click at [204, 127] on input "Fill Values" at bounding box center [203, 127] width 11 height 6
checkbox input "true"
type input "278"
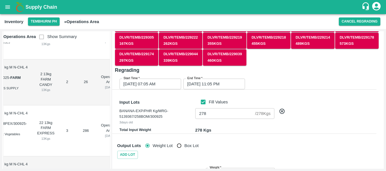
scroll to position [26, 0]
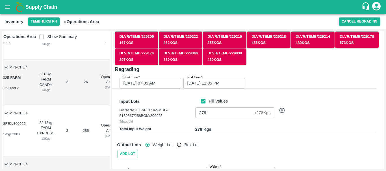
click at [185, 116] on h6 "BANANA-EXP/PHR Kg/MRG-5139367/258BOM/300925" at bounding box center [155, 114] width 73 height 12
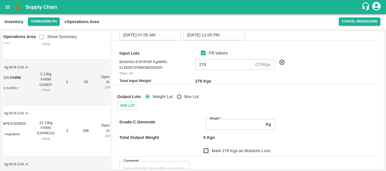
scroll to position [75, 0]
click at [224, 126] on input "Weight   *" at bounding box center [234, 124] width 58 height 11
type input "278"
click at [176, 127] on div "Grade-C Generate" at bounding box center [160, 123] width 86 height 13
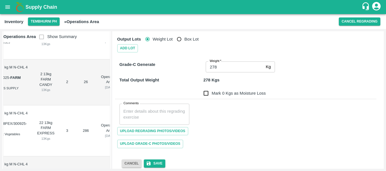
scroll to position [138, 0]
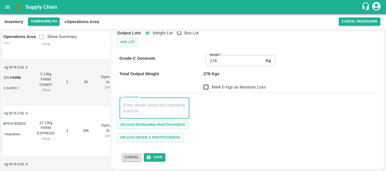
click at [159, 111] on textarea "Comments" at bounding box center [154, 108] width 62 height 12
click at [128, 105] on textarea "PHR WT- 29,30 Sep 2025, Dump" at bounding box center [154, 108] width 62 height 12
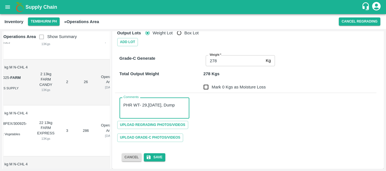
type textarea "PHR WT- 29,30 Sep 2025, Dump"
click at [240, 111] on div "Comments PHR WT- 29,30 Sep 2025, Dump x Comments" at bounding box center [245, 106] width 261 height 26
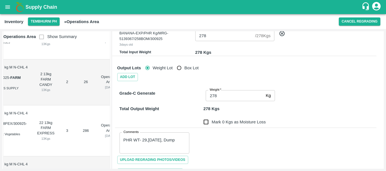
scroll to position [108, 0]
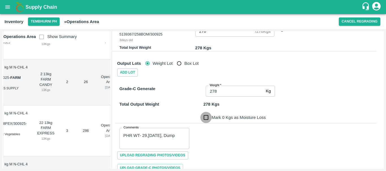
click at [208, 116] on input "Mark 0 Kgs as Moisture Loss" at bounding box center [205, 117] width 11 height 11
checkbox input "true"
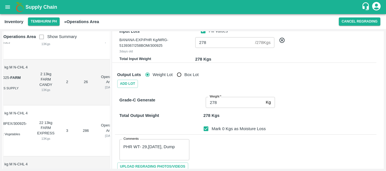
scroll to position [138, 0]
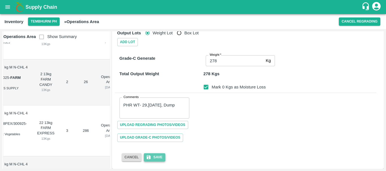
click at [159, 155] on button "Save" at bounding box center [154, 158] width 21 height 8
click at [220, 121] on div "Upload Regrading Photos/Videos" at bounding box center [245, 125] width 261 height 13
click at [153, 155] on button "Save" at bounding box center [154, 158] width 21 height 8
click at [158, 154] on button "Save" at bounding box center [154, 158] width 21 height 8
click at [159, 156] on button "Save" at bounding box center [154, 158] width 21 height 8
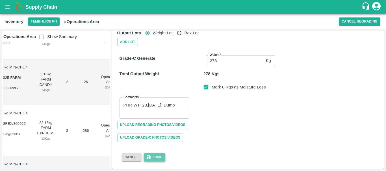
click at [160, 156] on button "Save" at bounding box center [154, 158] width 21 height 8
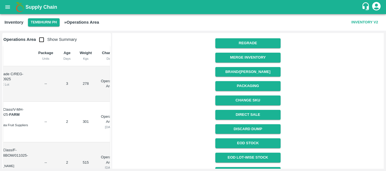
scroll to position [119, 0]
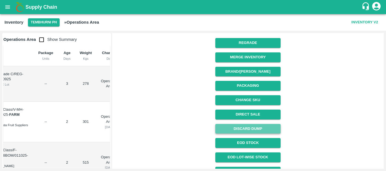
click at [245, 128] on button "Discard Dump" at bounding box center [247, 129] width 65 height 10
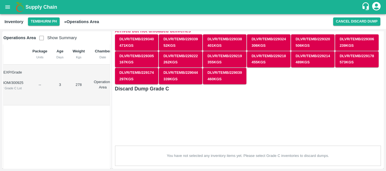
scroll to position [0, 0]
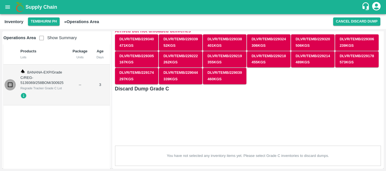
click at [9, 83] on input "checkbox" at bounding box center [10, 84] width 11 height 11
checkbox input "true"
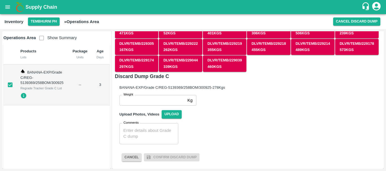
scroll to position [0, 48]
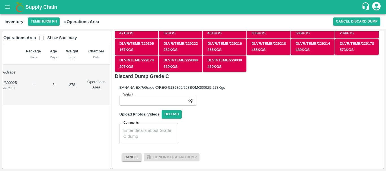
click at [157, 102] on input "Weight" at bounding box center [152, 100] width 66 height 11
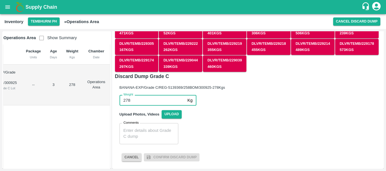
type input "278"
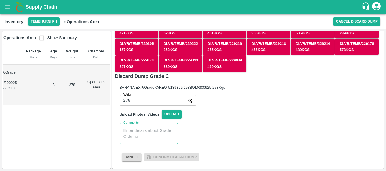
click at [154, 130] on textarea "Comments" at bounding box center [148, 134] width 51 height 12
paste textarea "PHR WT- 29,[DATE], Dump"
type textarea "PHR WT- 29,[DATE], Dump"
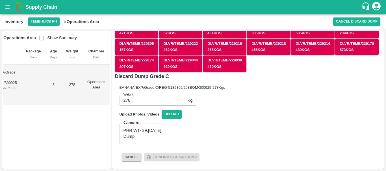
click at [222, 123] on div "Comments PHR WT- 29,[DATE], Dump x Comments" at bounding box center [245, 132] width 261 height 26
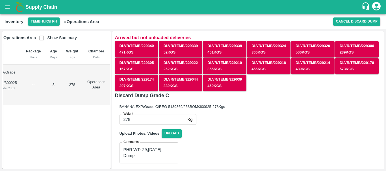
scroll to position [19, 0]
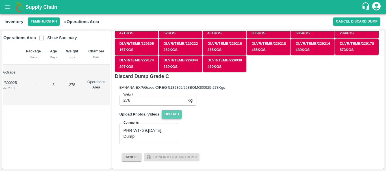
click at [172, 115] on span "Upload" at bounding box center [171, 114] width 20 height 8
click at [0, 0] on input "Upload" at bounding box center [0, 0] width 0 height 0
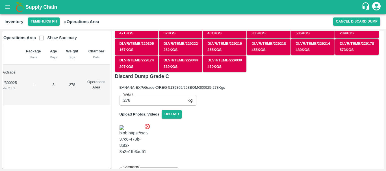
scroll to position [97, 0]
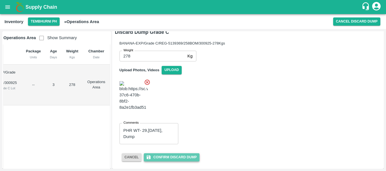
click at [181, 157] on button "Confirm Discard Dump" at bounding box center [172, 158] width 56 height 8
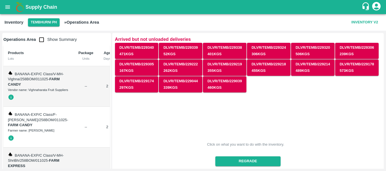
scroll to position [0, 0]
click at [42, 39] on input "checkbox" at bounding box center [41, 39] width 11 height 11
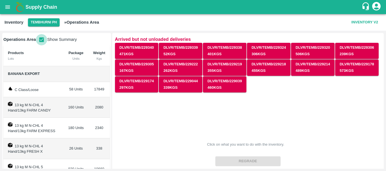
click at [39, 39] on input "checkbox" at bounding box center [41, 39] width 11 height 11
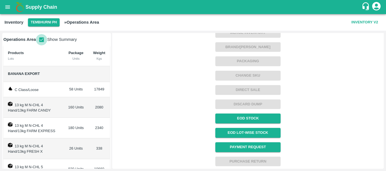
click at [40, 39] on input "checkbox" at bounding box center [41, 39] width 11 height 11
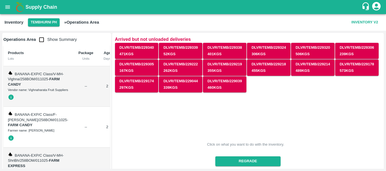
click at [43, 39] on input "checkbox" at bounding box center [41, 39] width 11 height 11
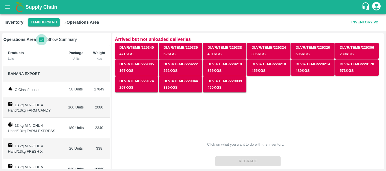
click at [42, 40] on input "checkbox" at bounding box center [41, 39] width 11 height 11
checkbox input "false"
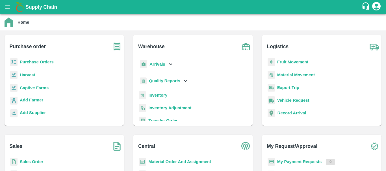
scroll to position [47, 0]
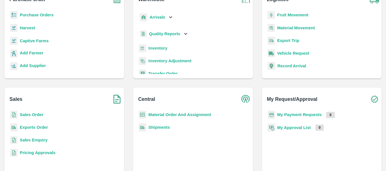
click at [34, 129] on b "Exports Order" at bounding box center [34, 127] width 28 height 5
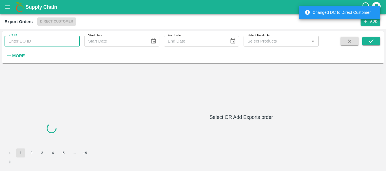
click at [56, 39] on input "EO ID" at bounding box center [42, 41] width 75 height 11
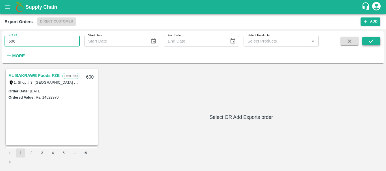
type input "596"
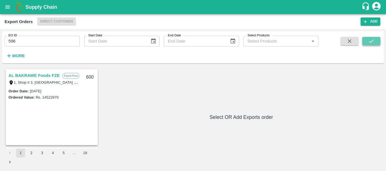
click at [374, 40] on button "submit" at bounding box center [371, 41] width 18 height 8
click at [38, 74] on link "AL BAKRAWE Foods FZE" at bounding box center [33, 75] width 51 height 7
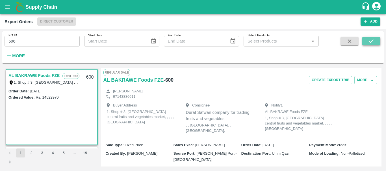
click at [370, 42] on icon "submit" at bounding box center [371, 41] width 5 height 3
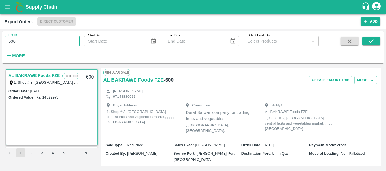
click at [31, 42] on input "596" at bounding box center [42, 41] width 75 height 11
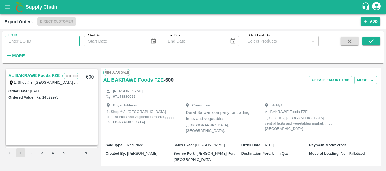
click at [33, 41] on input "EO ID" at bounding box center [42, 41] width 75 height 11
type input "596"
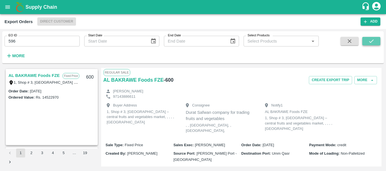
click at [370, 42] on icon "submit" at bounding box center [371, 41] width 5 height 3
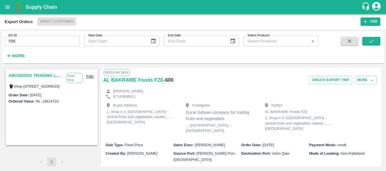
click at [45, 76] on link "ABUSEEDO TRADING L.L.C" at bounding box center [35, 75] width 55 height 7
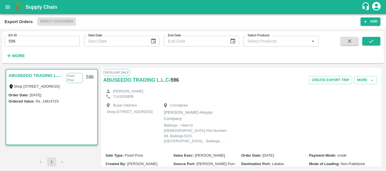
scroll to position [327, 0]
